Goal: Task Accomplishment & Management: Complete application form

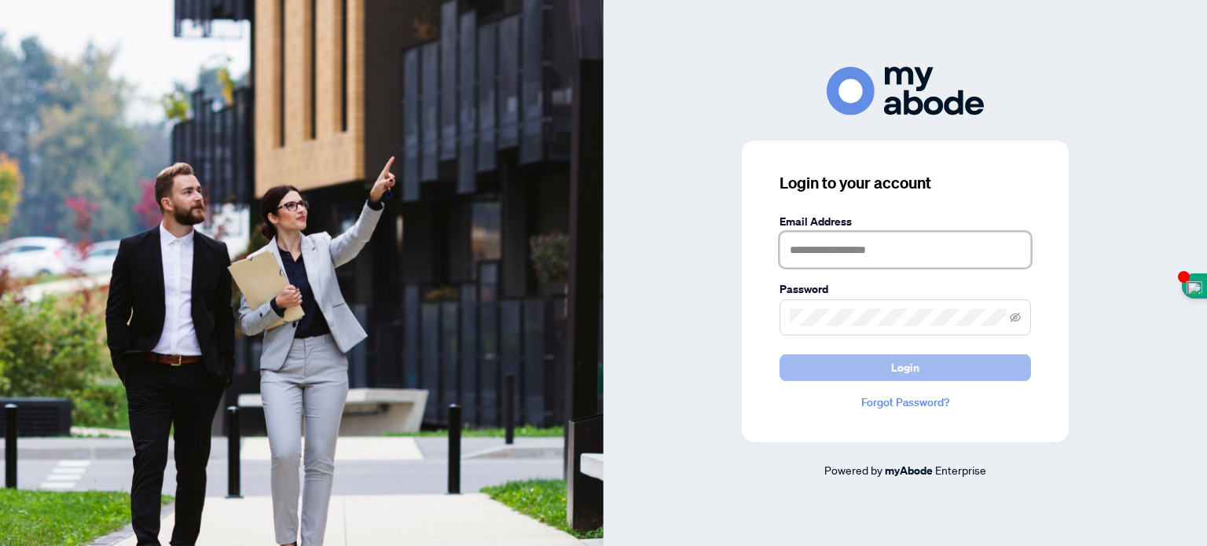
type input "**********"
click at [915, 357] on span "Login" at bounding box center [905, 367] width 28 height 25
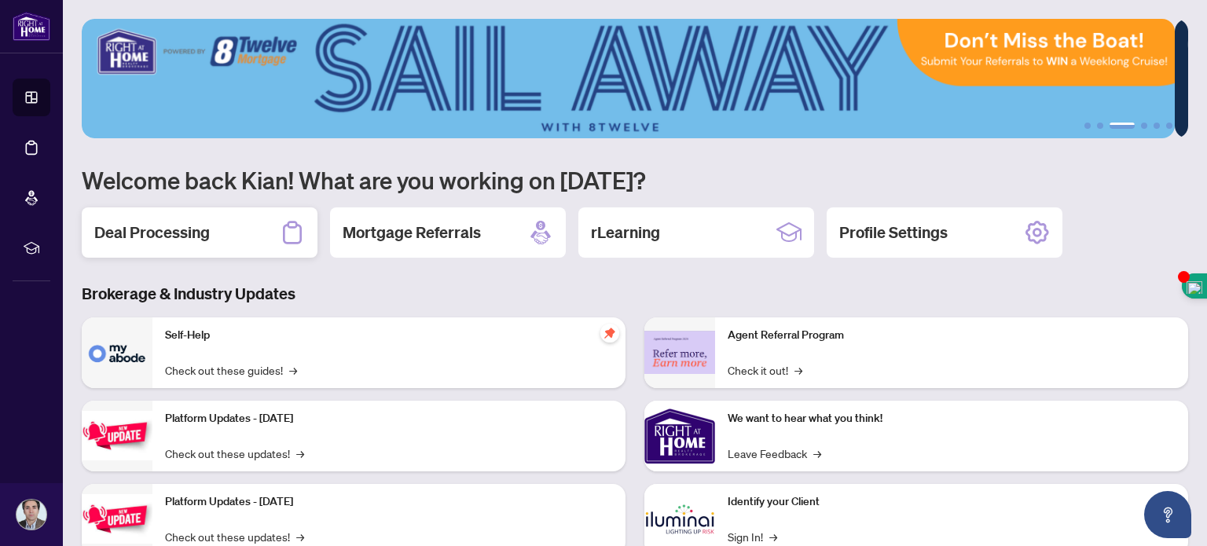
click at [194, 232] on h2 "Deal Processing" at bounding box center [152, 233] width 116 height 22
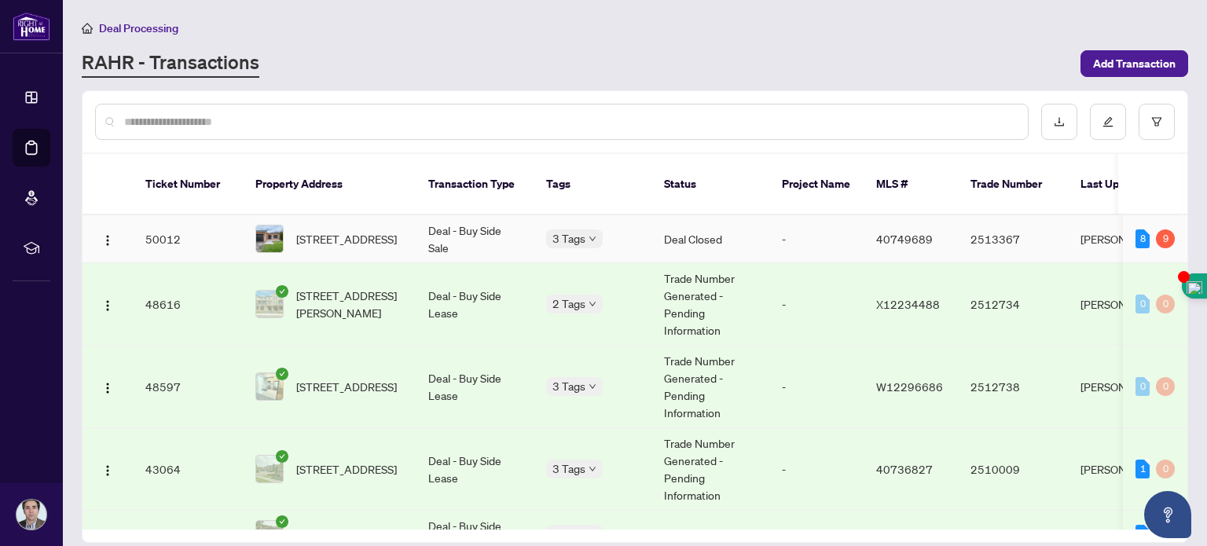
click at [787, 215] on td "-" at bounding box center [816, 239] width 94 height 48
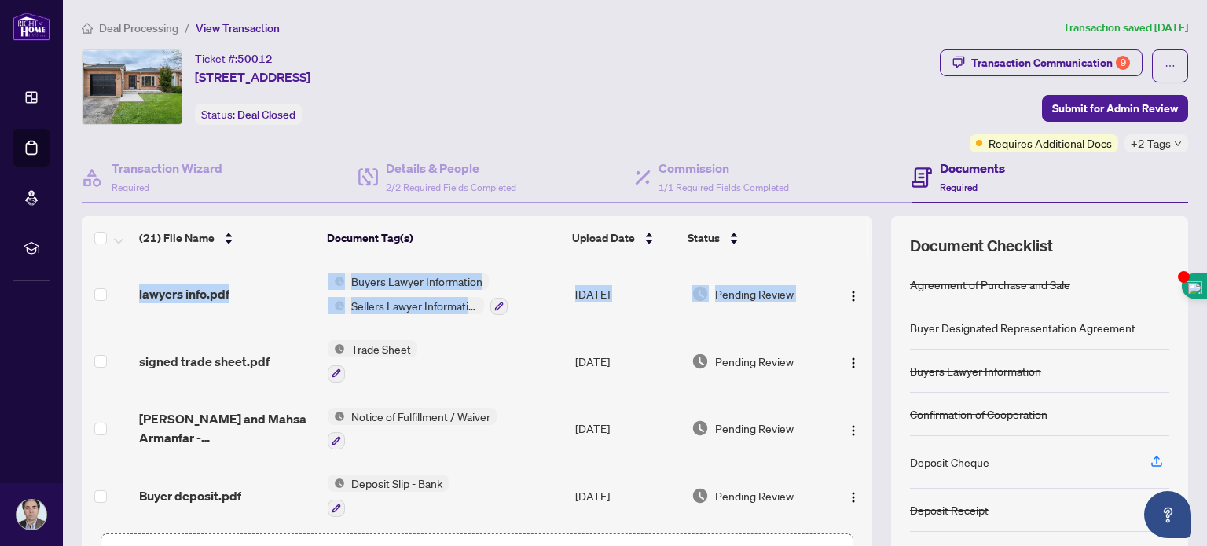
click at [854, 270] on td at bounding box center [852, 294] width 41 height 68
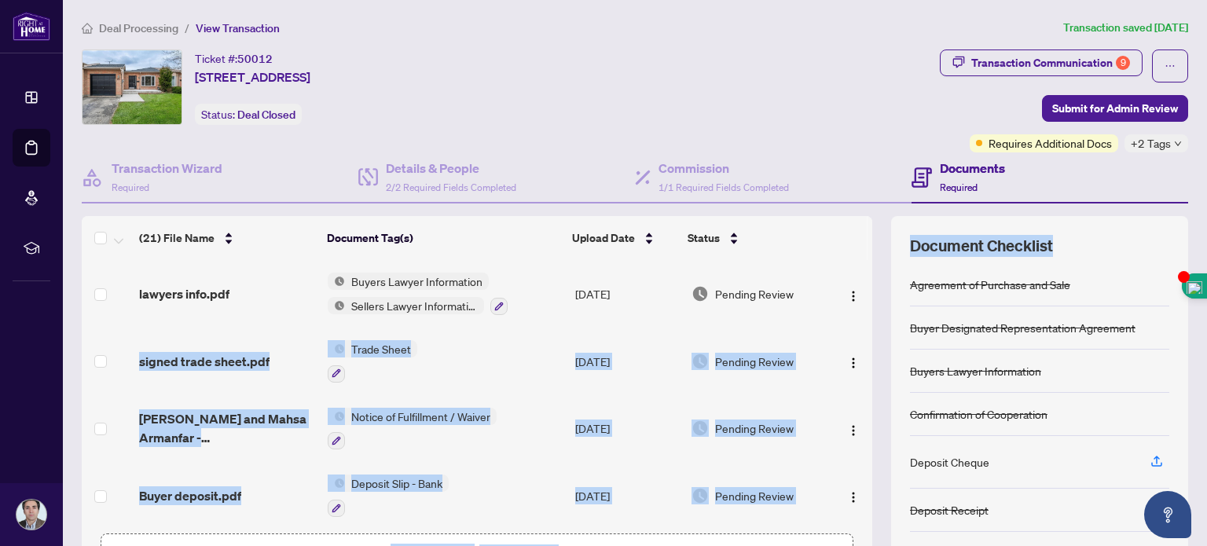
drag, startPoint x: 854, startPoint y: 270, endPoint x: 1198, endPoint y: 212, distance: 349.0
click at [1198, 212] on main "Deal Processing / View Transaction Transaction saved [DATE] Ticket #: 50012 [ST…" at bounding box center [635, 273] width 1144 height 546
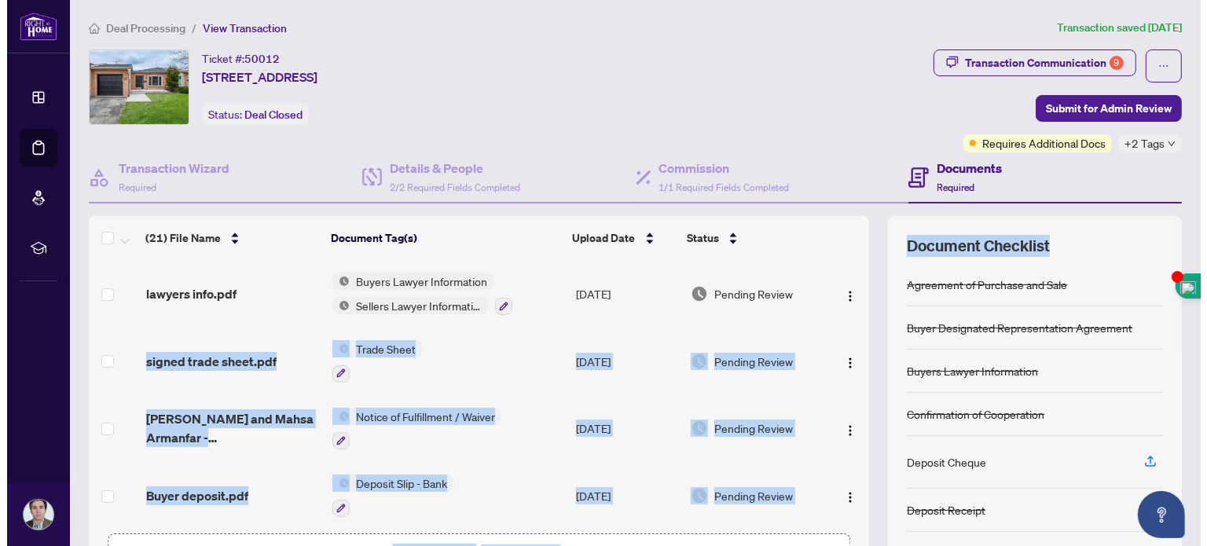
scroll to position [110, 0]
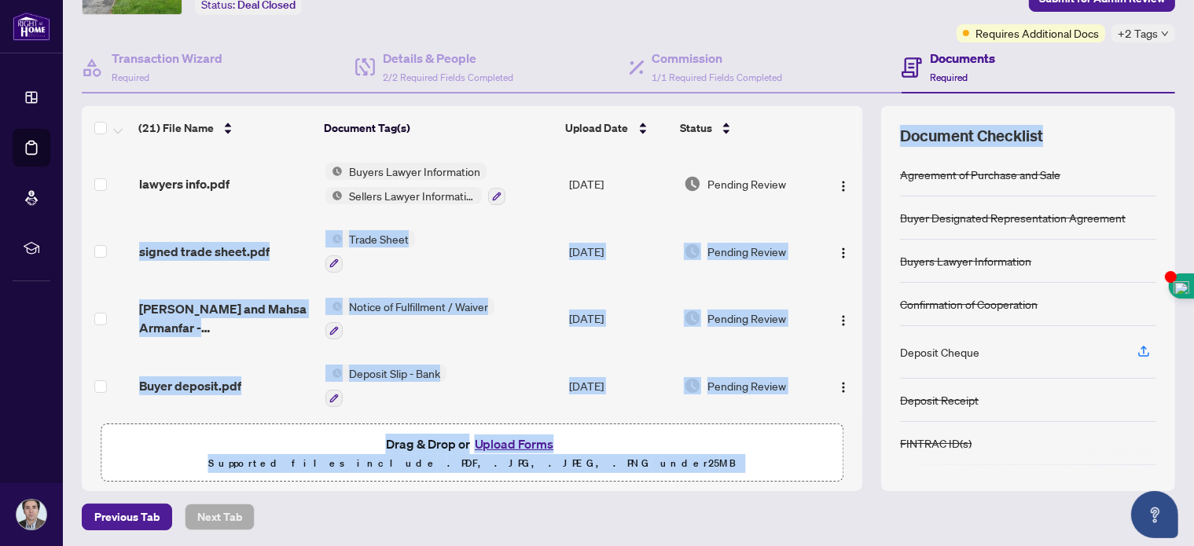
click at [412, 434] on span "Drag & Drop or Upload Forms" at bounding box center [472, 444] width 173 height 20
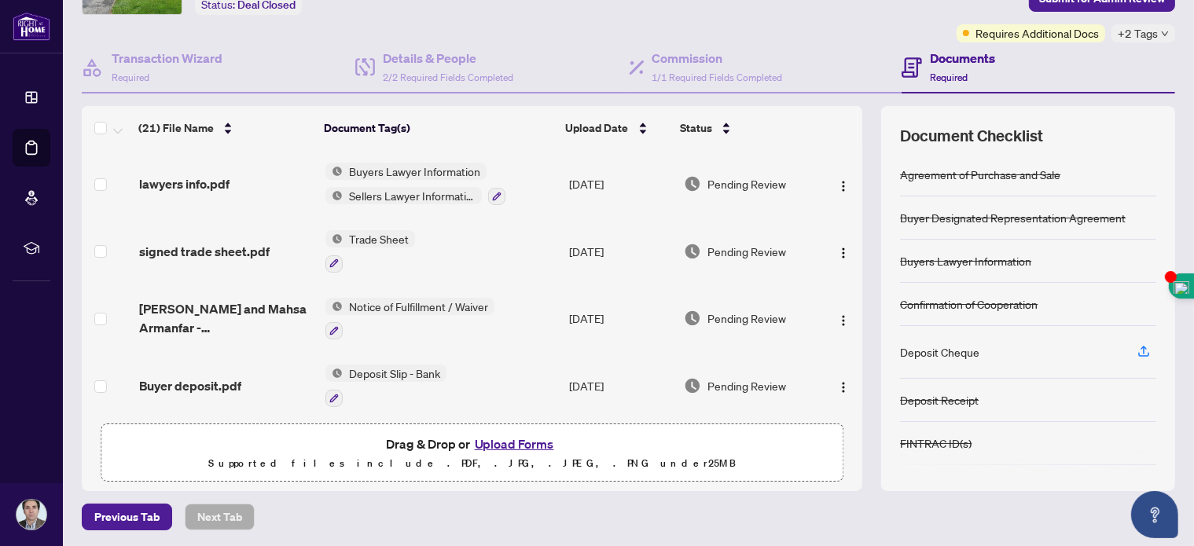
click at [417, 442] on span "Drag & Drop or Upload Forms" at bounding box center [472, 444] width 173 height 20
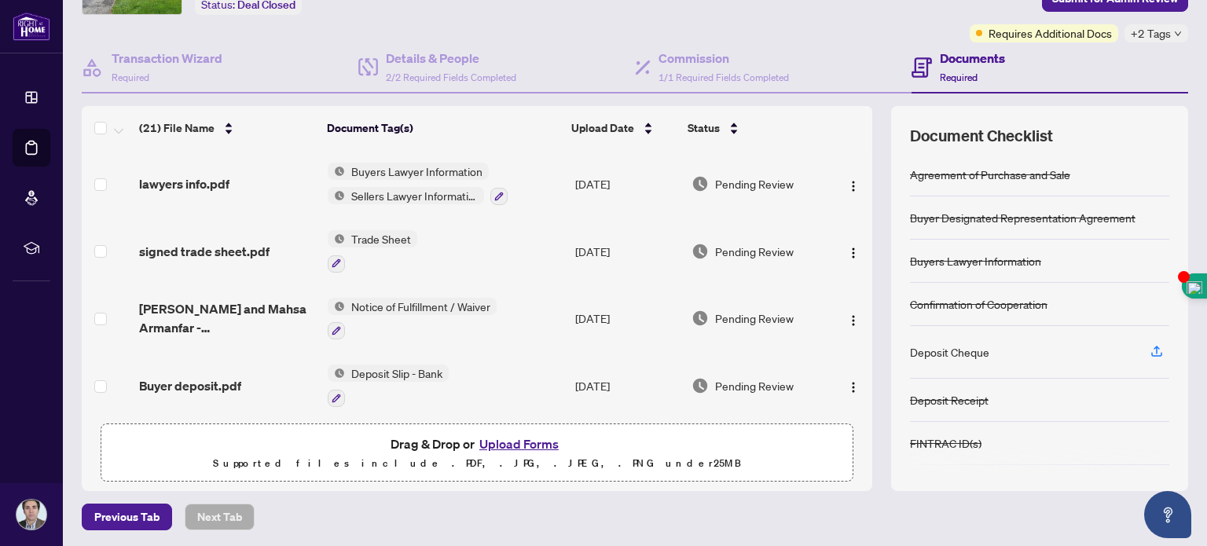
click at [509, 439] on button "Upload Forms" at bounding box center [519, 444] width 89 height 20
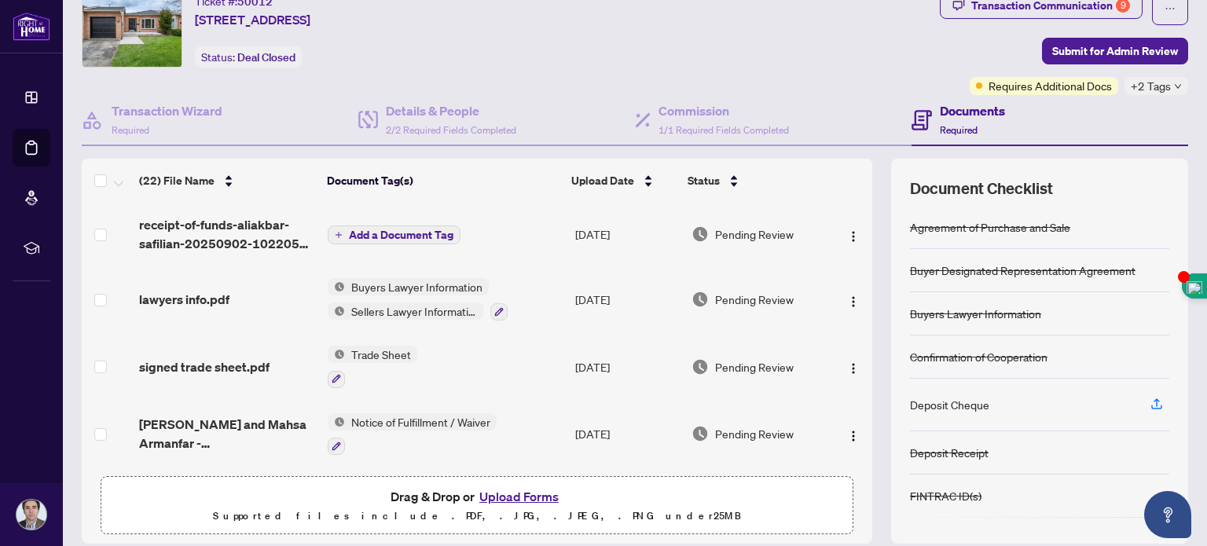
scroll to position [39, 0]
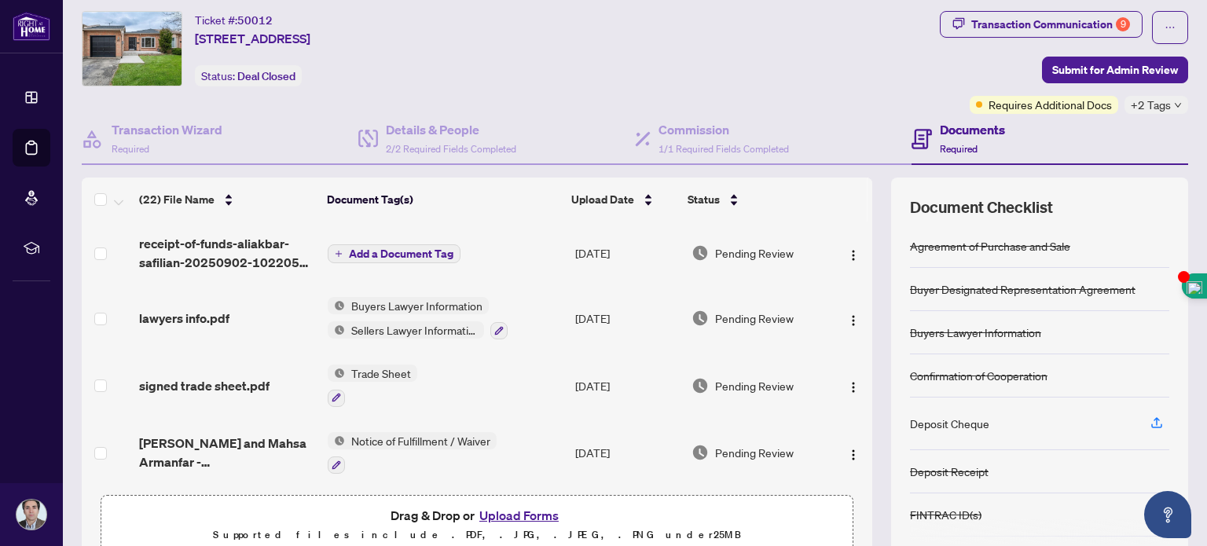
click at [396, 248] on span "Add a Document Tag" at bounding box center [401, 253] width 105 height 11
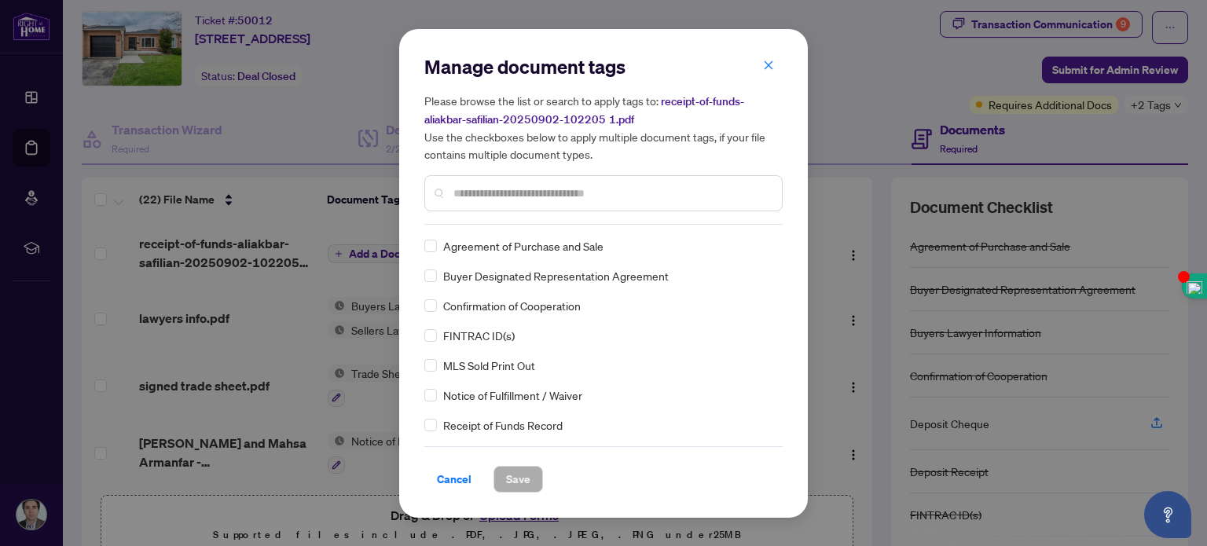
click at [468, 225] on div "Manage document tags Please browse the list or search to apply tags to: receipt…" at bounding box center [603, 273] width 358 height 439
click at [468, 204] on div at bounding box center [603, 193] width 358 height 36
click at [464, 191] on input "text" at bounding box center [611, 193] width 316 height 17
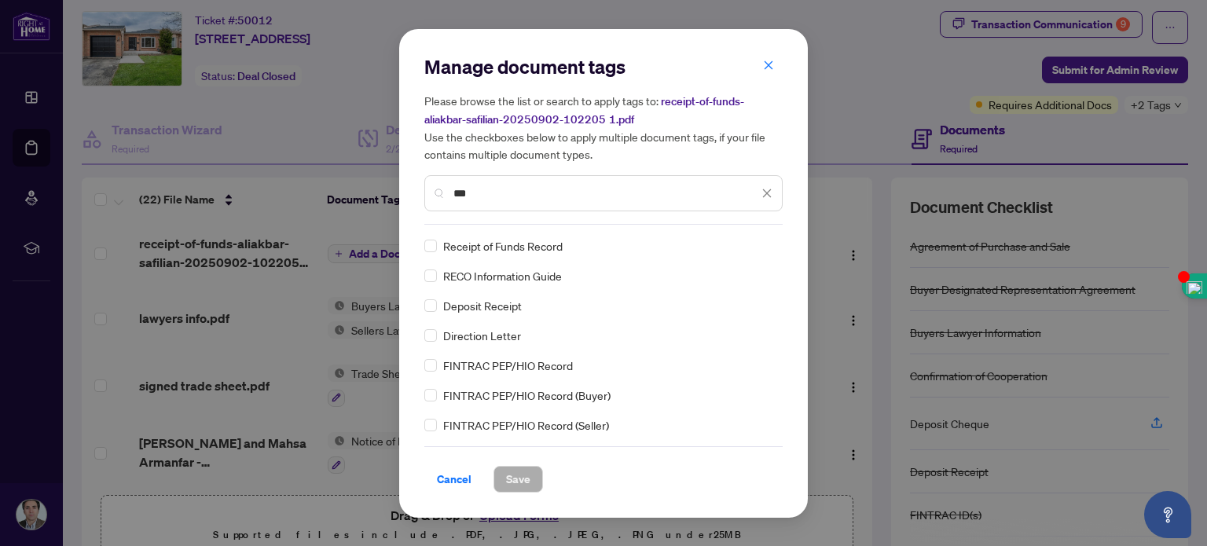
type input "***"
click at [519, 481] on span "Save" at bounding box center [518, 479] width 24 height 25
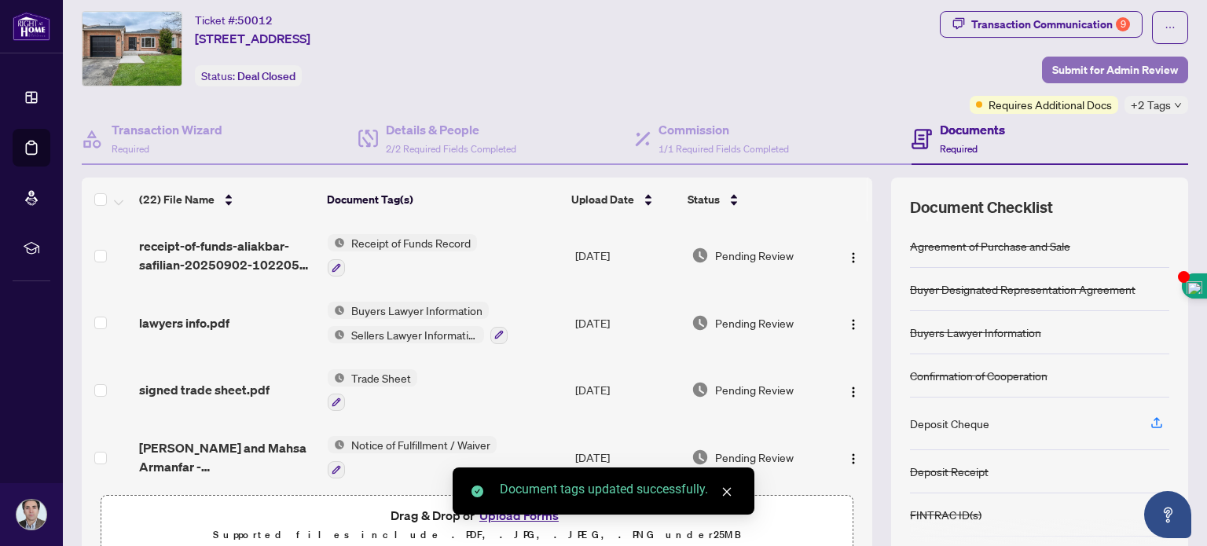
click at [1065, 64] on span "Submit for Admin Review" at bounding box center [1115, 69] width 126 height 25
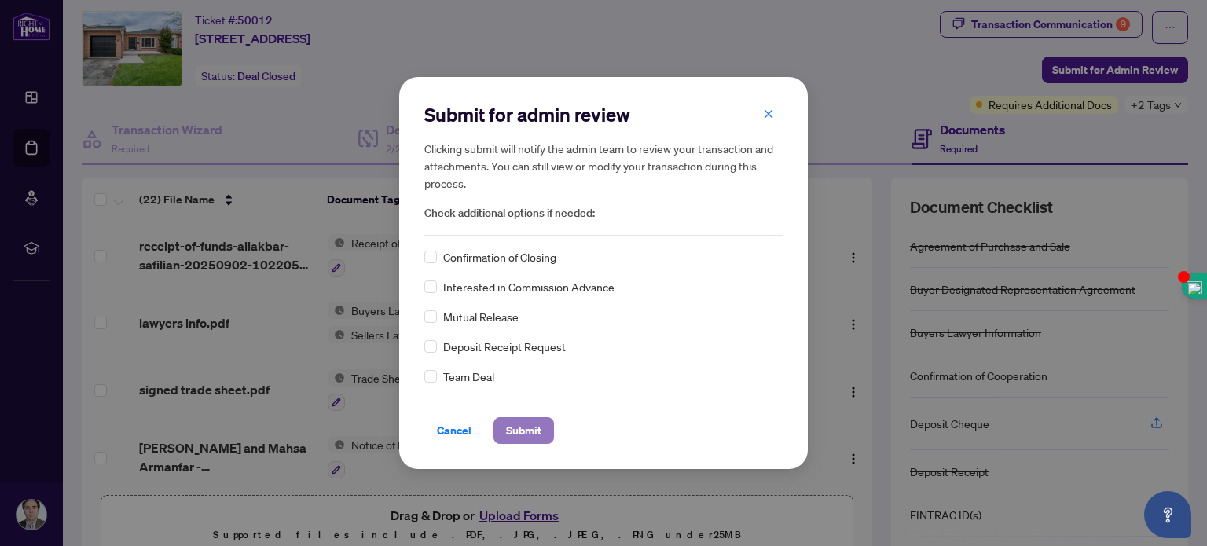
click at [516, 429] on span "Submit" at bounding box center [523, 430] width 35 height 25
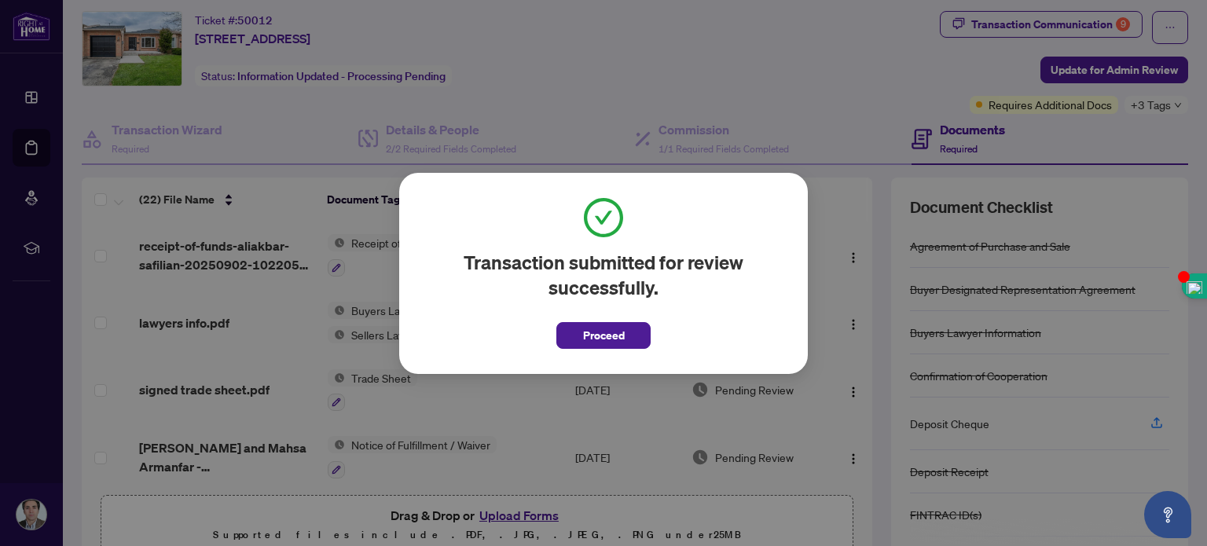
click at [821, 76] on div "Transaction submitted for review successfully. Proceed Cancel OK" at bounding box center [603, 273] width 1207 height 546
click at [641, 102] on div "Transaction submitted for review successfully. Proceed Cancel OK" at bounding box center [603, 273] width 1207 height 546
click at [595, 340] on span "Proceed" at bounding box center [604, 335] width 42 height 25
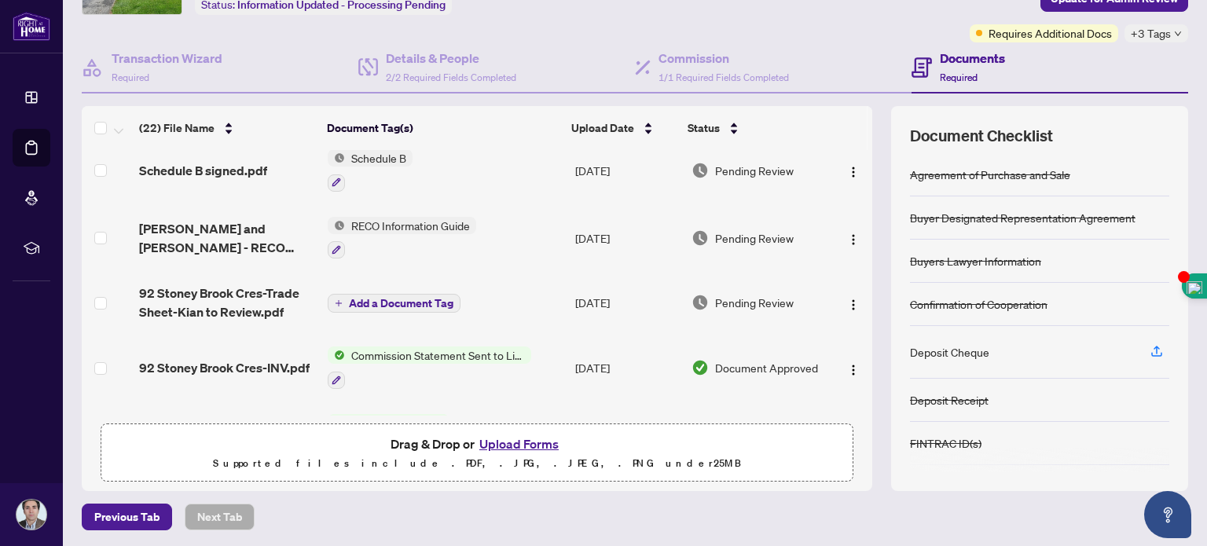
scroll to position [0, 0]
